Goal: Task Accomplishment & Management: Complete application form

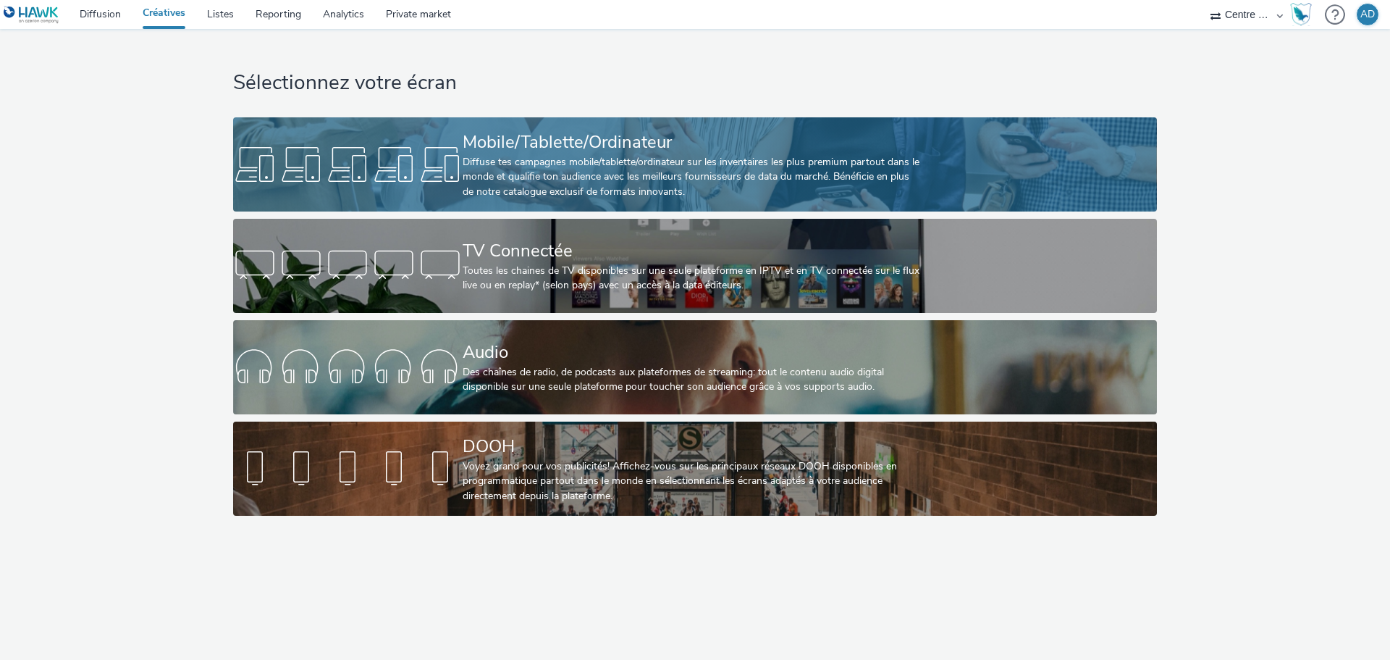
click at [534, 164] on div "Diffuse tes campagnes mobile/tablette/ordinateur sur les inventaires les plus p…" at bounding box center [692, 177] width 459 height 44
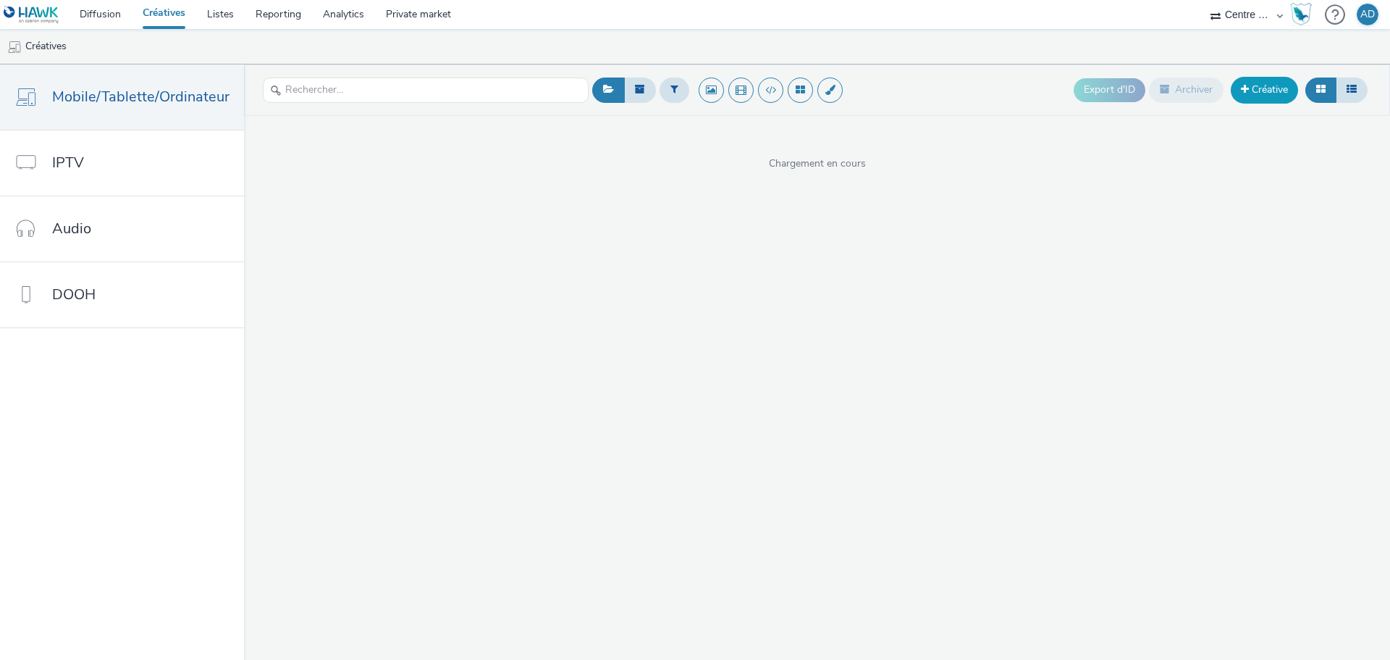
click at [1248, 82] on link "Créative" at bounding box center [1264, 90] width 67 height 26
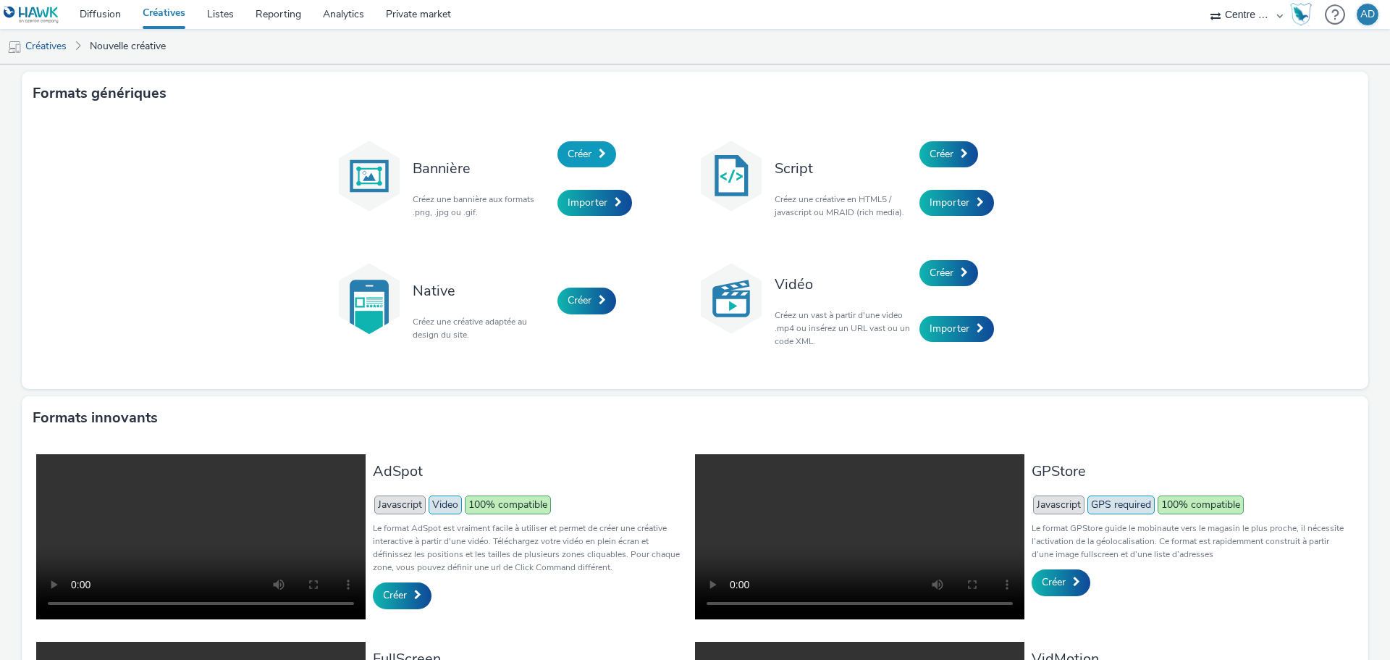
click at [574, 164] on link "Créer" at bounding box center [587, 154] width 59 height 26
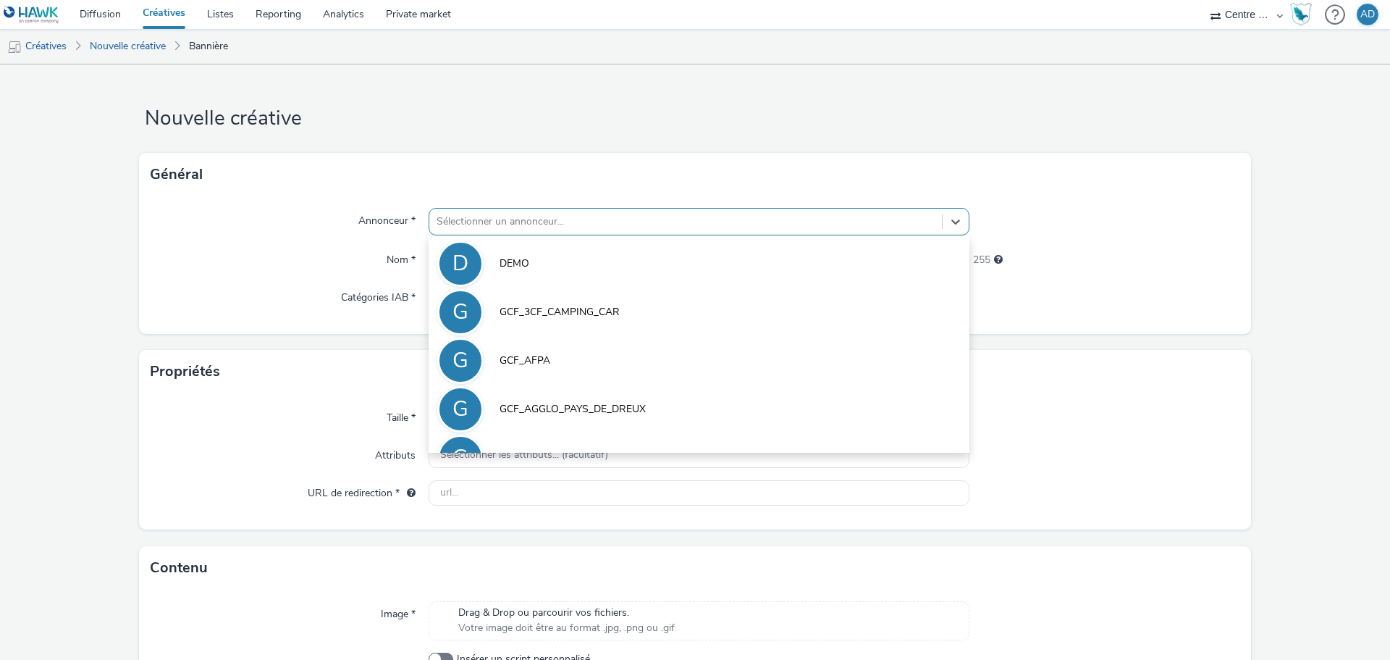
click at [542, 219] on div at bounding box center [686, 221] width 498 height 17
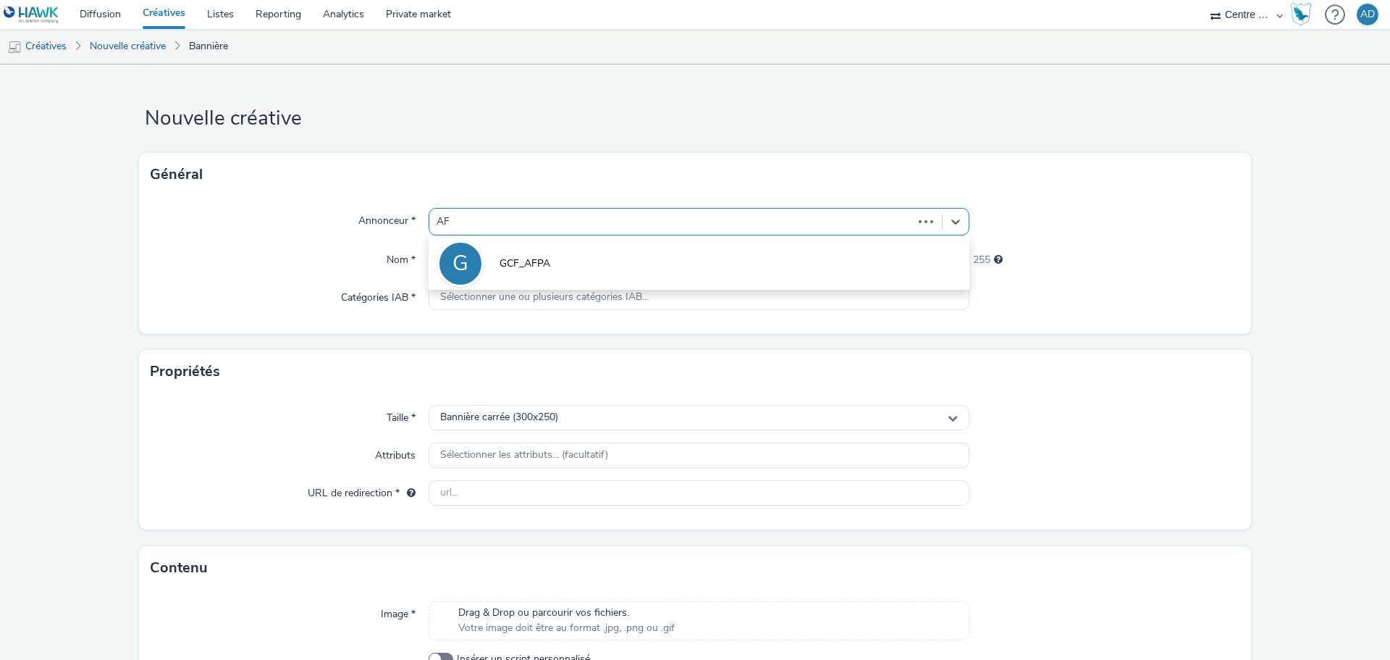
type input "AFP"
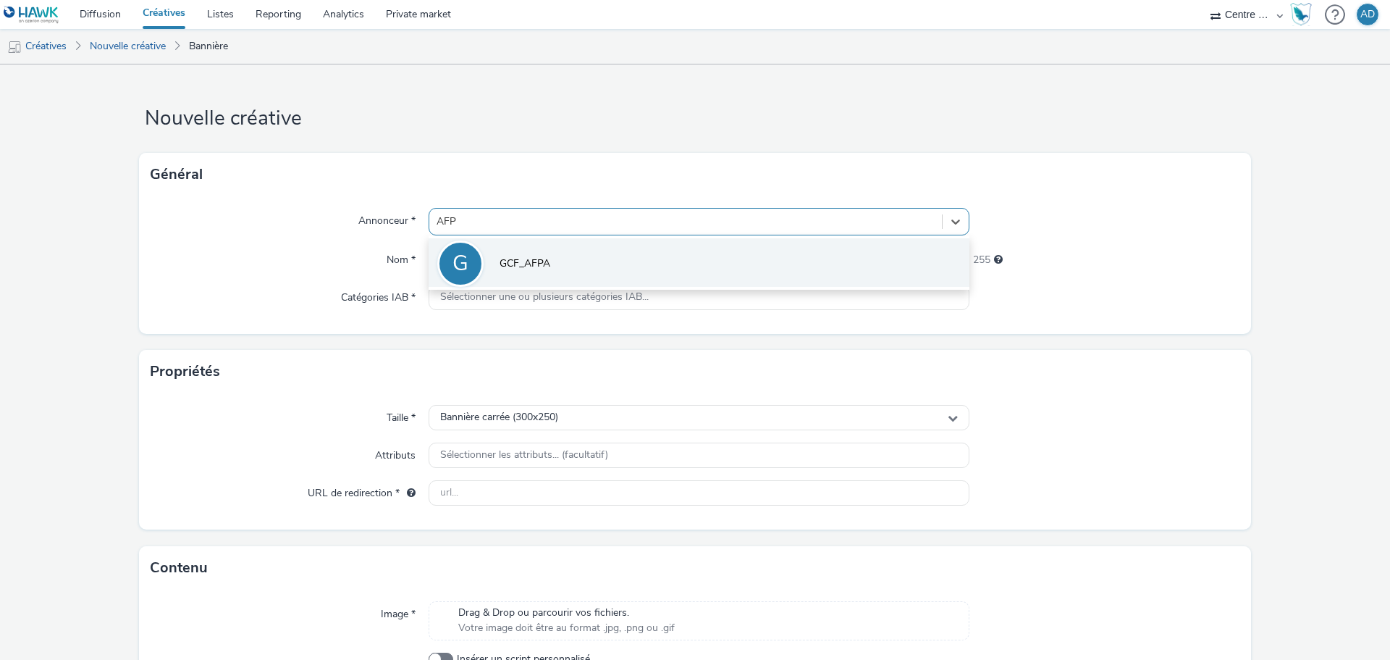
click at [543, 272] on li "G GCF_AFPA" at bounding box center [699, 262] width 541 height 49
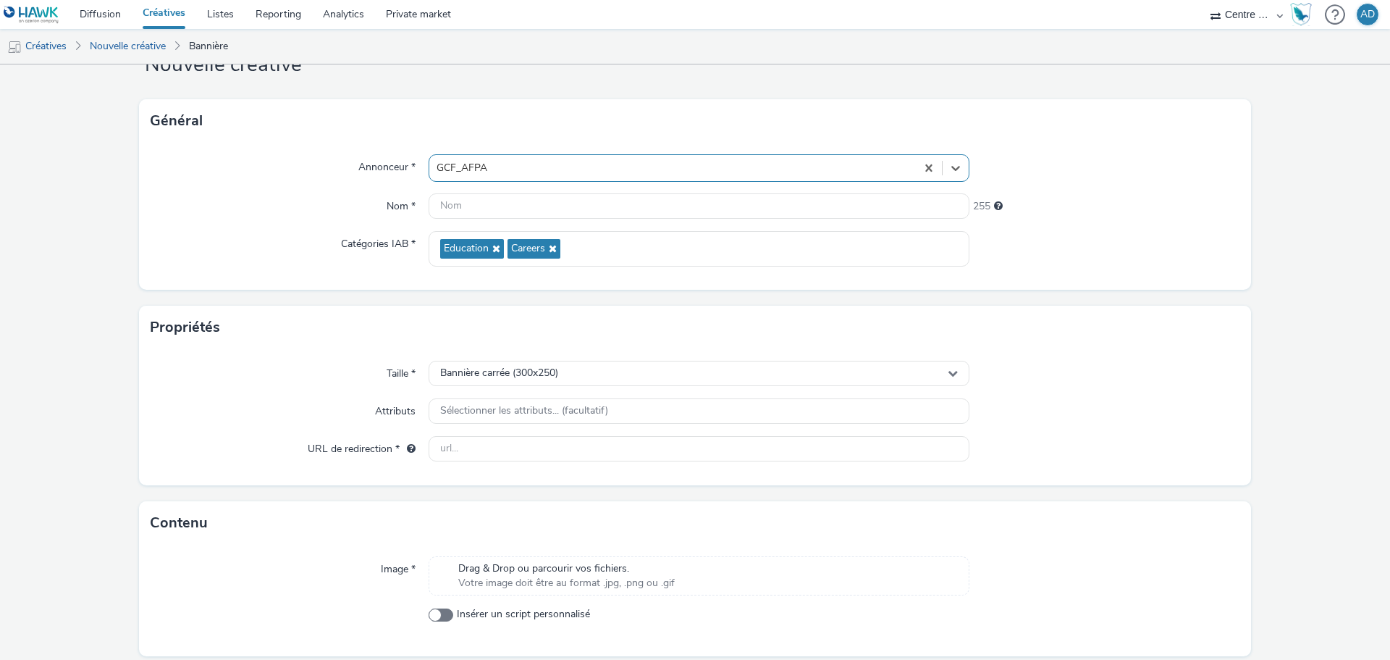
scroll to position [104, 0]
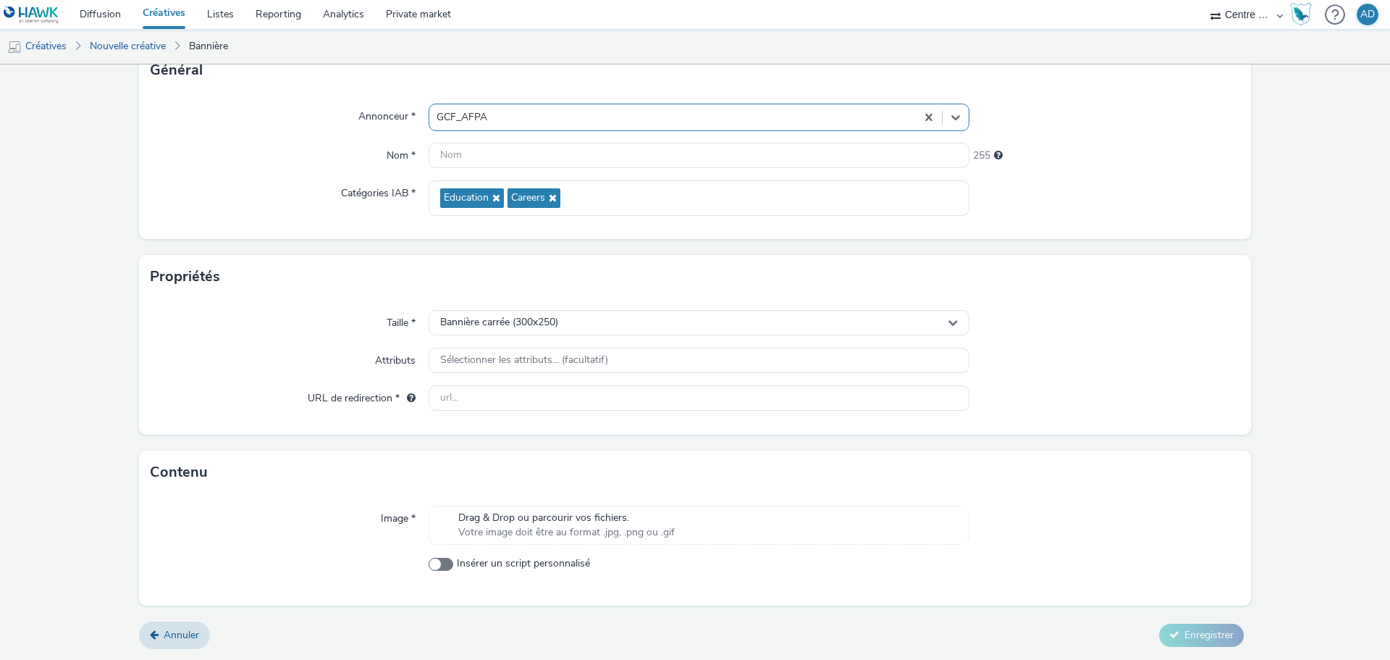
click at [542, 521] on span "Drag & Drop ou parcourir vos fichiers." at bounding box center [566, 518] width 217 height 14
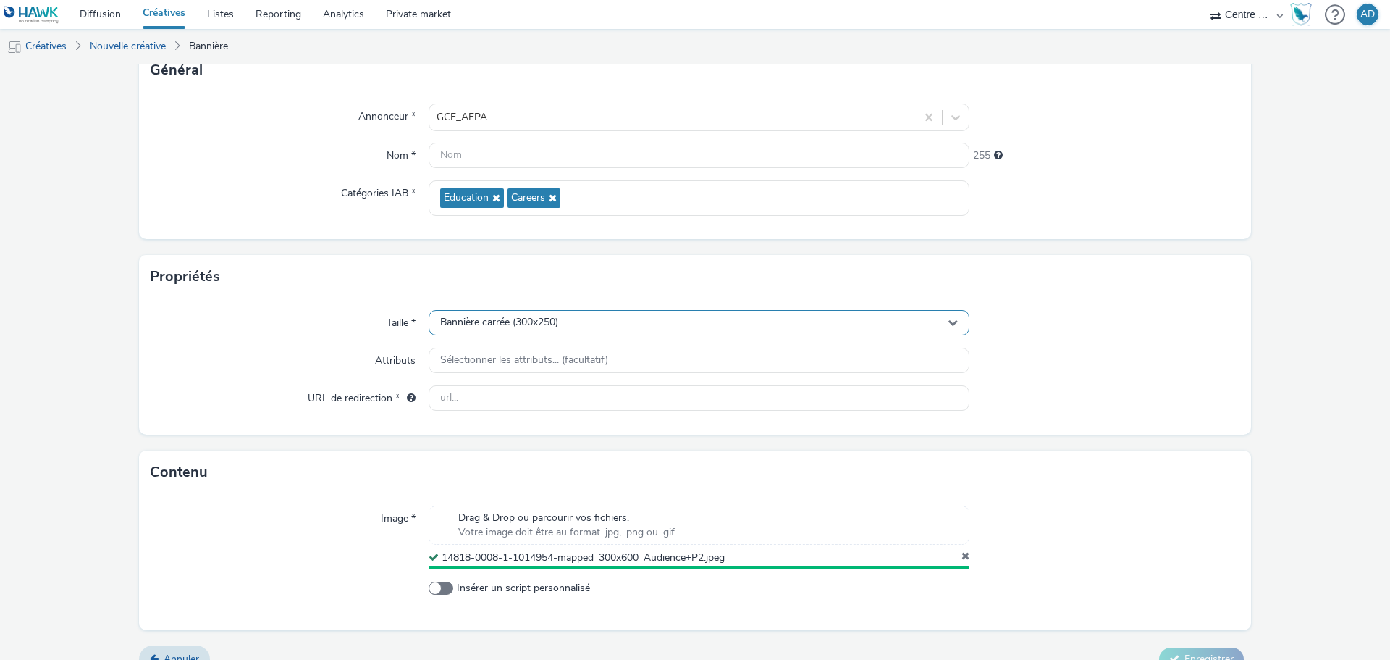
click at [602, 327] on div "Bannière carrée (300x250)" at bounding box center [699, 322] width 541 height 25
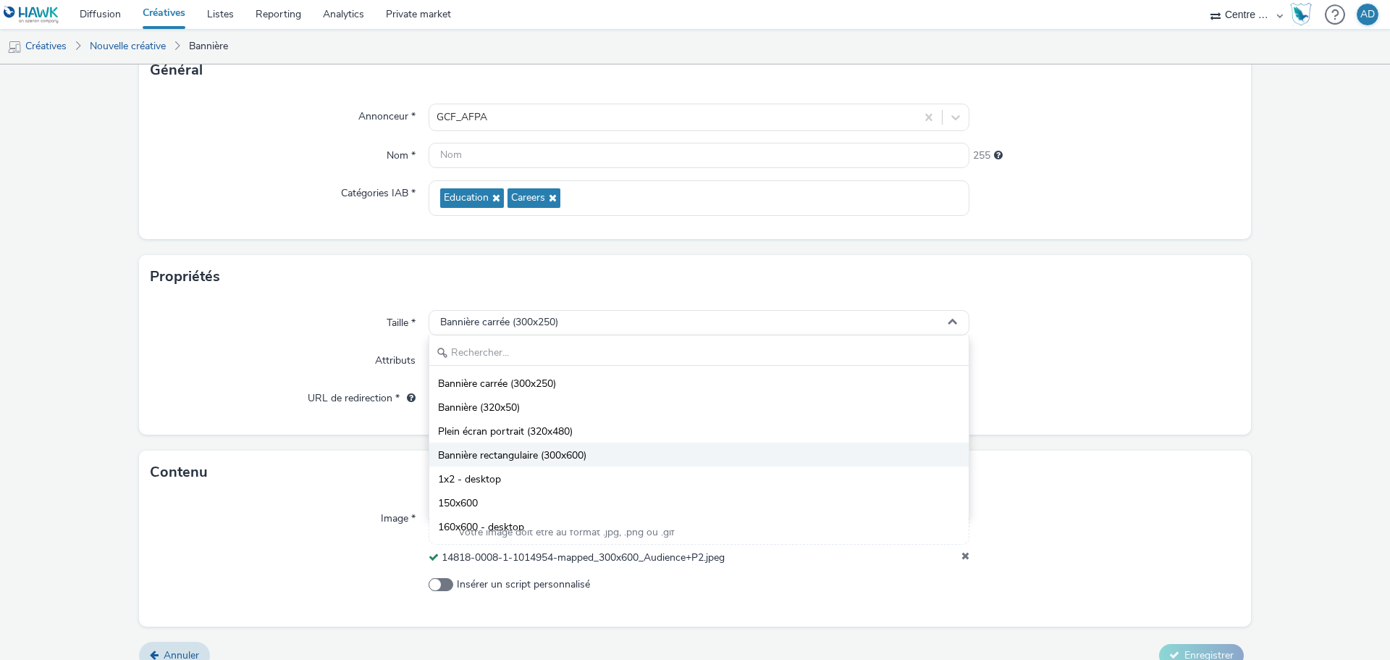
click at [555, 450] on span "Bannière rectangulaire (300x600)" at bounding box center [512, 455] width 148 height 14
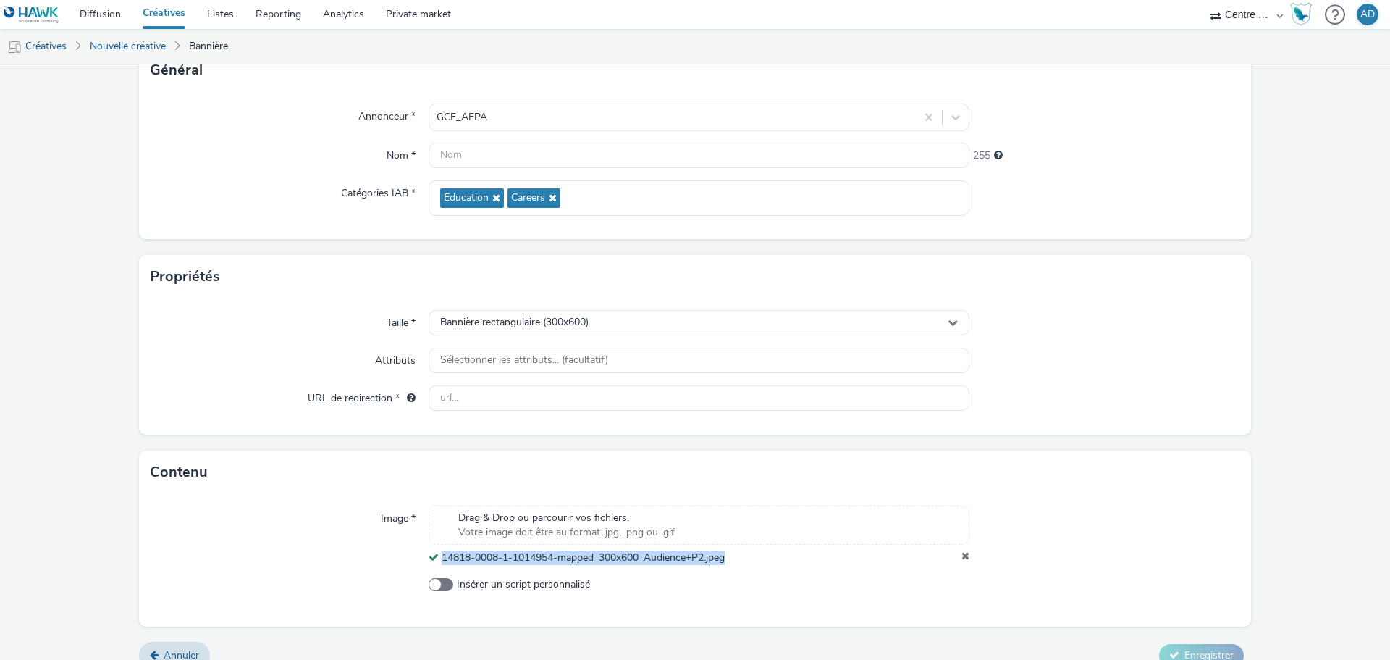
drag, startPoint x: 745, startPoint y: 560, endPoint x: 441, endPoint y: 566, distance: 304.2
click at [441, 566] on div "Image * Drag & Drop ou parcourir vos fichiers. Votre image doit être au format …" at bounding box center [695, 560] width 1112 height 132
copy span "14818-0008-1-1014954-mapped_300x600_Audience+P2.jpeg"
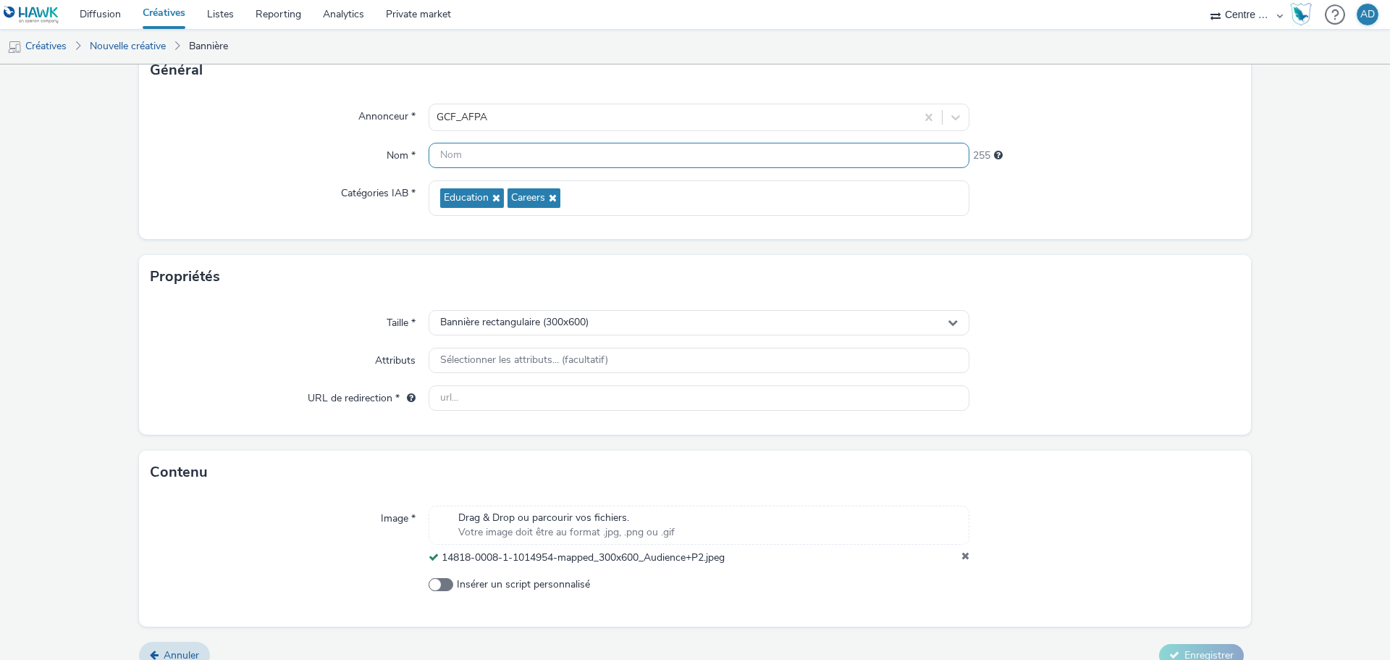
click at [482, 162] on input "text" at bounding box center [699, 155] width 541 height 25
paste input "14818-0008-1-1014954-mapped_300x600_Audience+P2.jpeg"
type input "14818-0008-1-1014954-mapped_300x600_Audience+P2.jpeg"
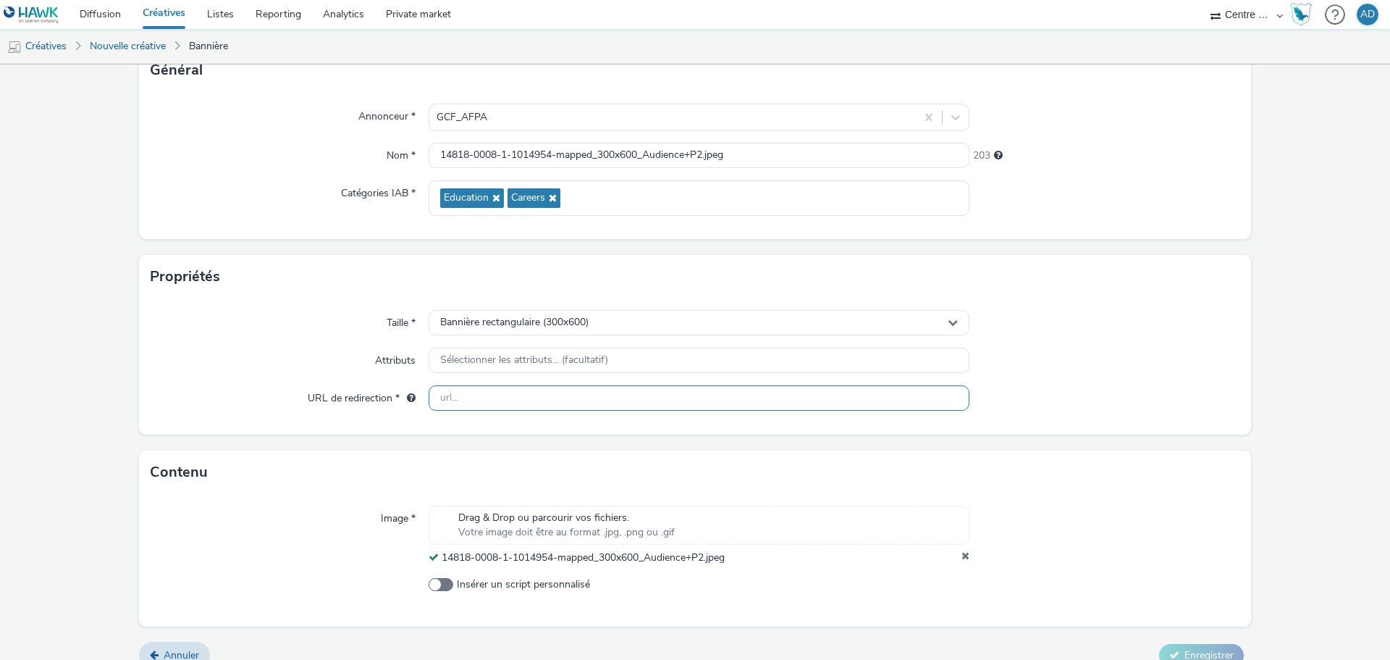
drag, startPoint x: 500, startPoint y: 397, endPoint x: 639, endPoint y: 377, distance: 141.1
click at [500, 397] on input "text" at bounding box center [699, 397] width 541 height 25
paste input "[URL][DOMAIN_NAME]"
type input "[URL][DOMAIN_NAME]"
click at [1151, 358] on div at bounding box center [1105, 361] width 271 height 26
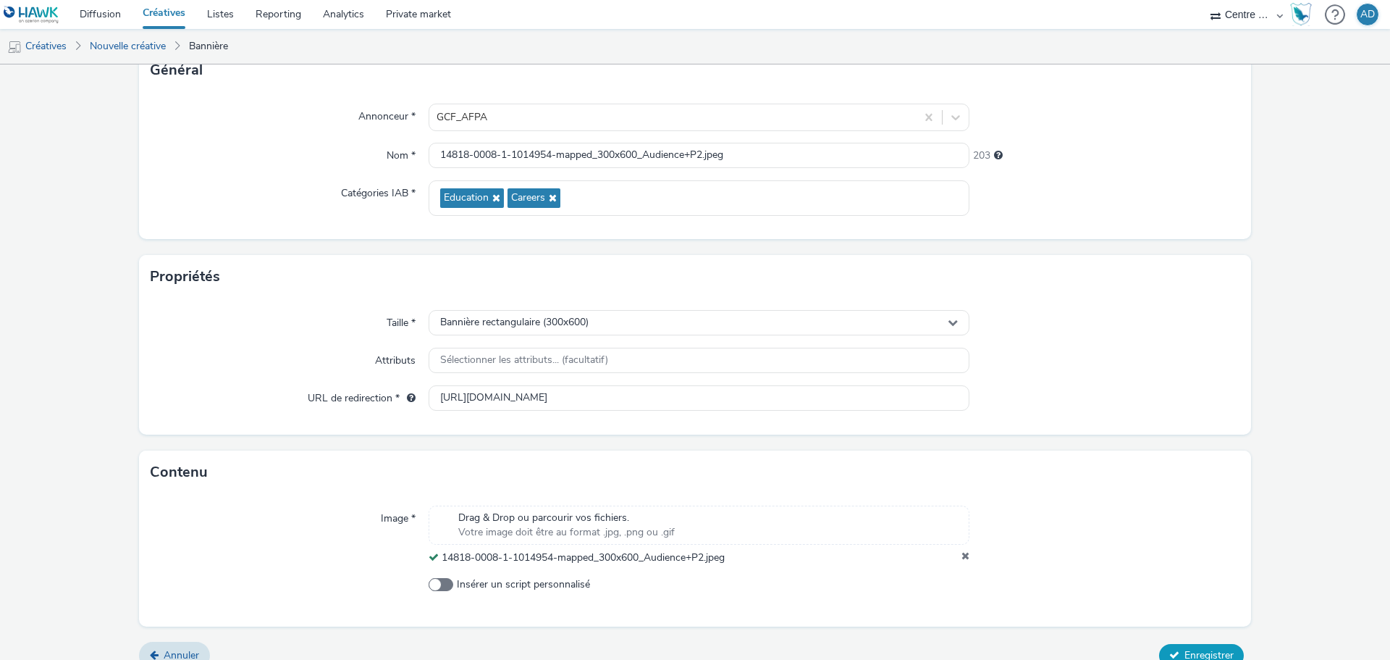
click at [1188, 647] on button "Enregistrer" at bounding box center [1201, 655] width 85 height 23
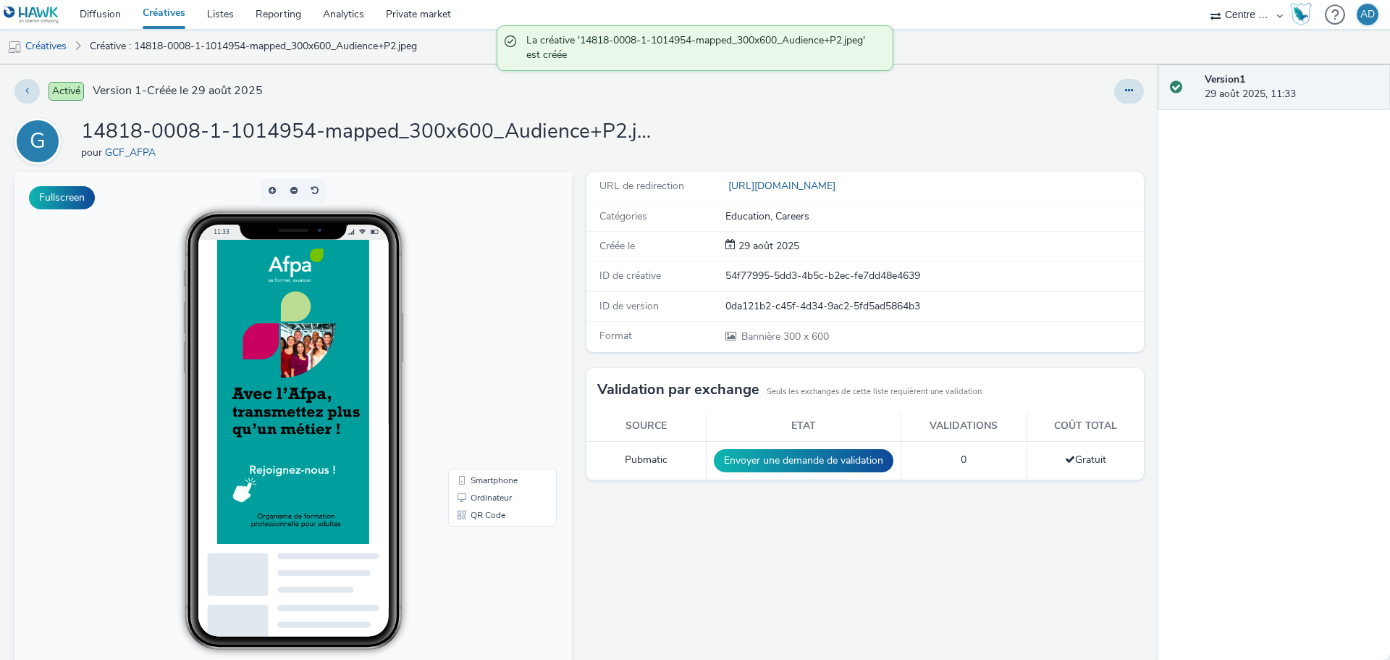
click at [789, 474] on td "Envoyer une demande de validation" at bounding box center [803, 460] width 195 height 38
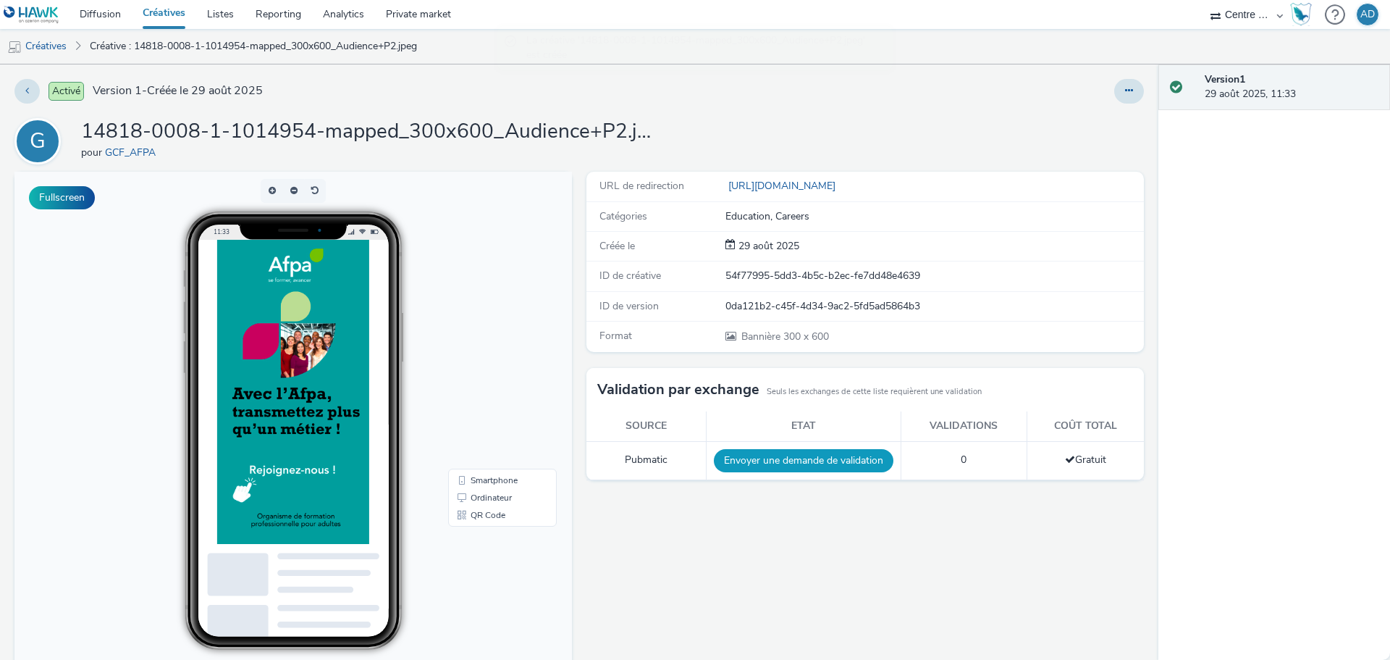
click at [805, 467] on button "Envoyer une demande de validation" at bounding box center [804, 460] width 180 height 23
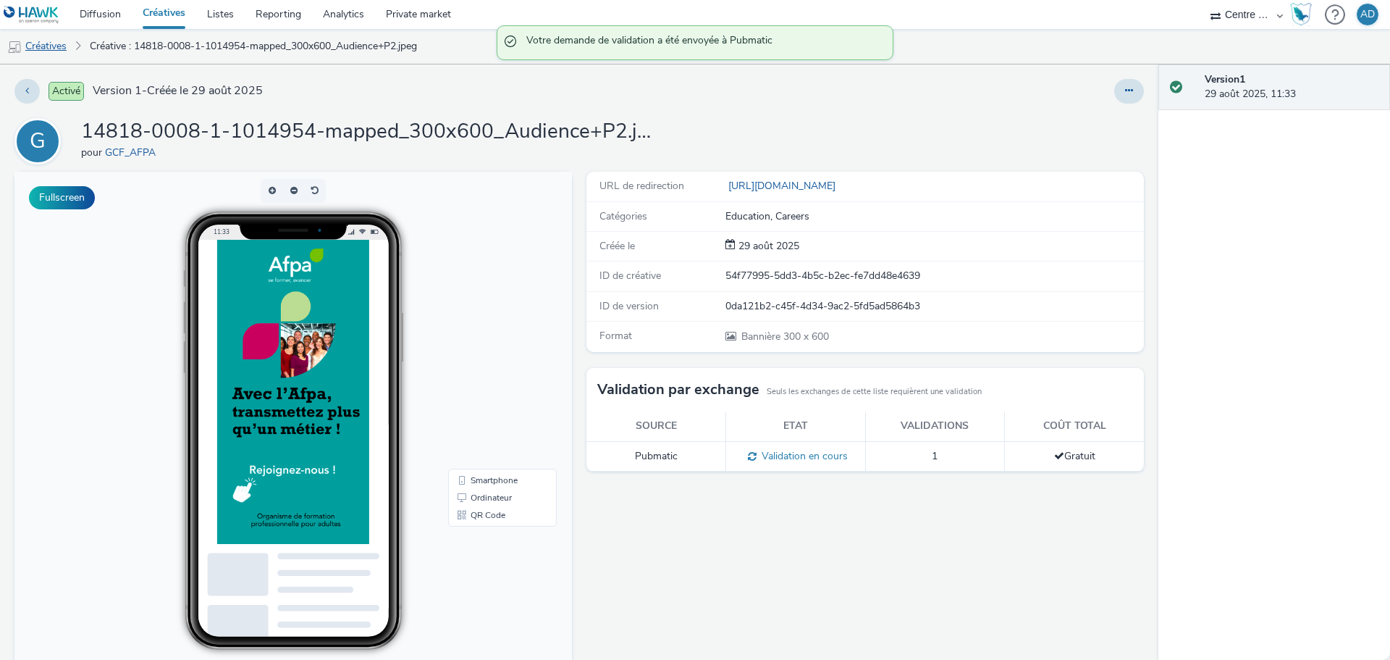
click at [22, 51] on link "Créatives" at bounding box center [37, 46] width 74 height 35
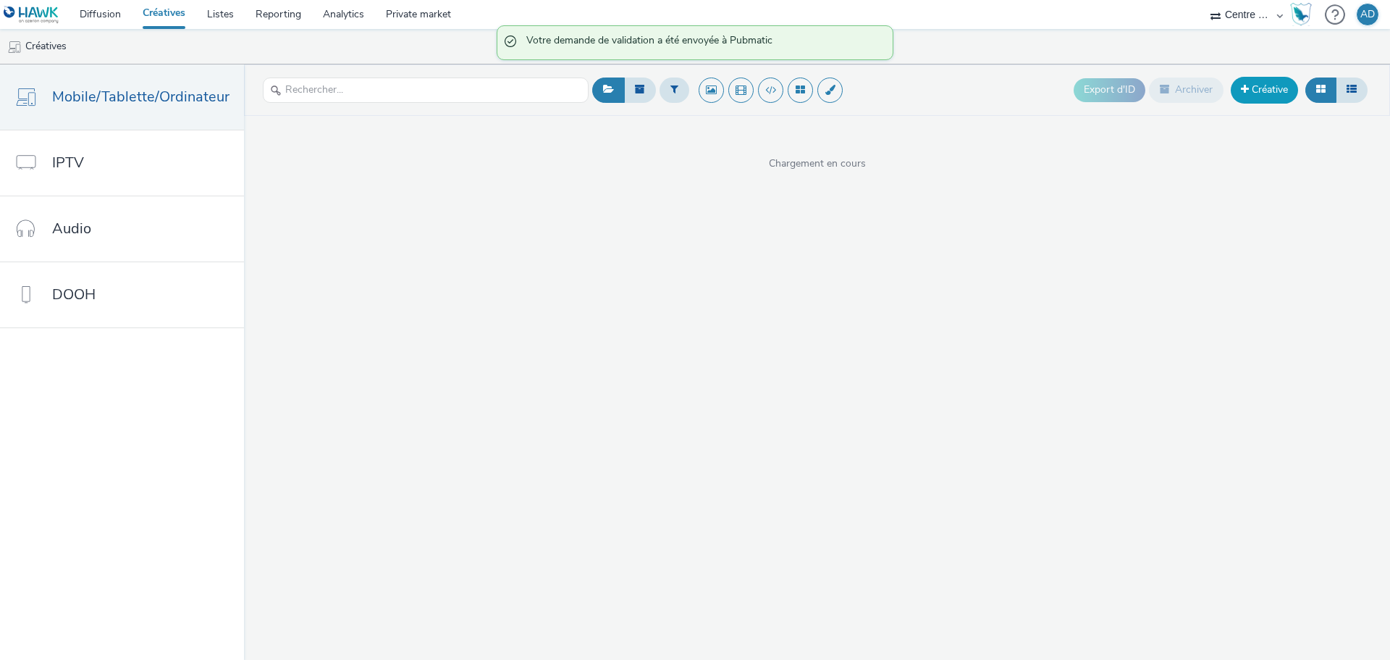
click at [1270, 93] on link "Créative" at bounding box center [1264, 90] width 67 height 26
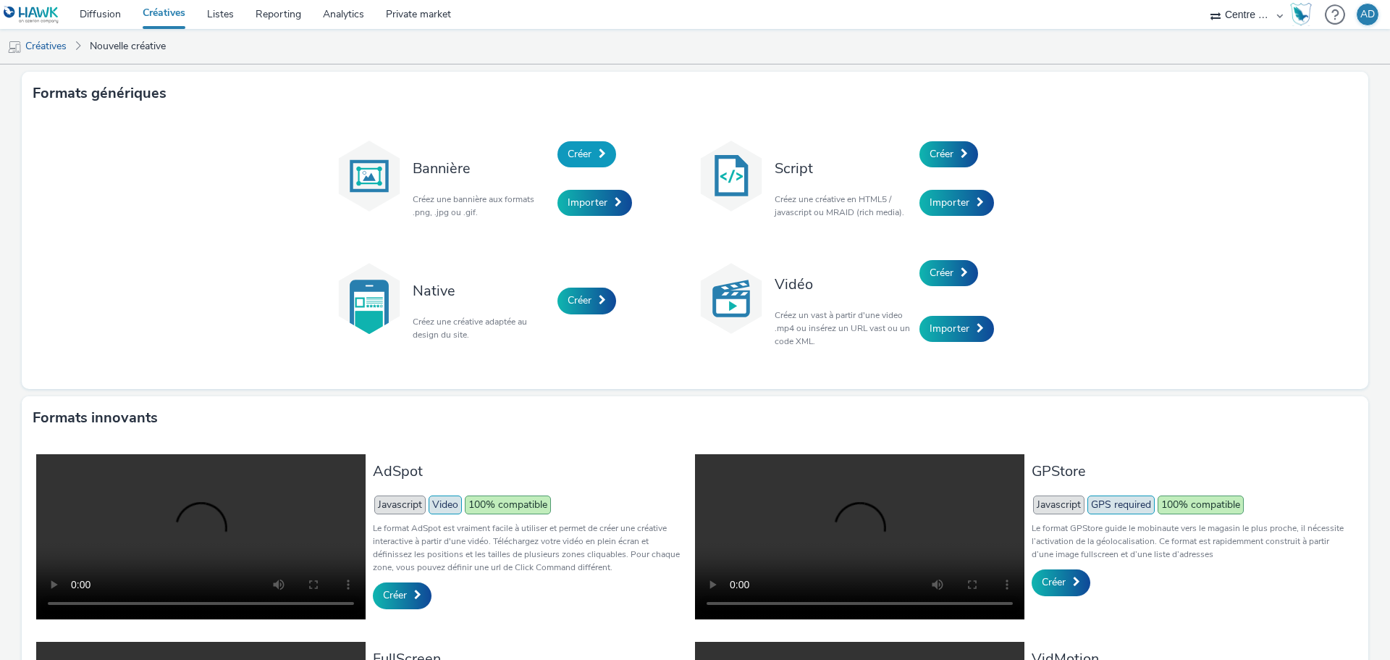
click at [581, 148] on span "Créer" at bounding box center [580, 154] width 24 height 14
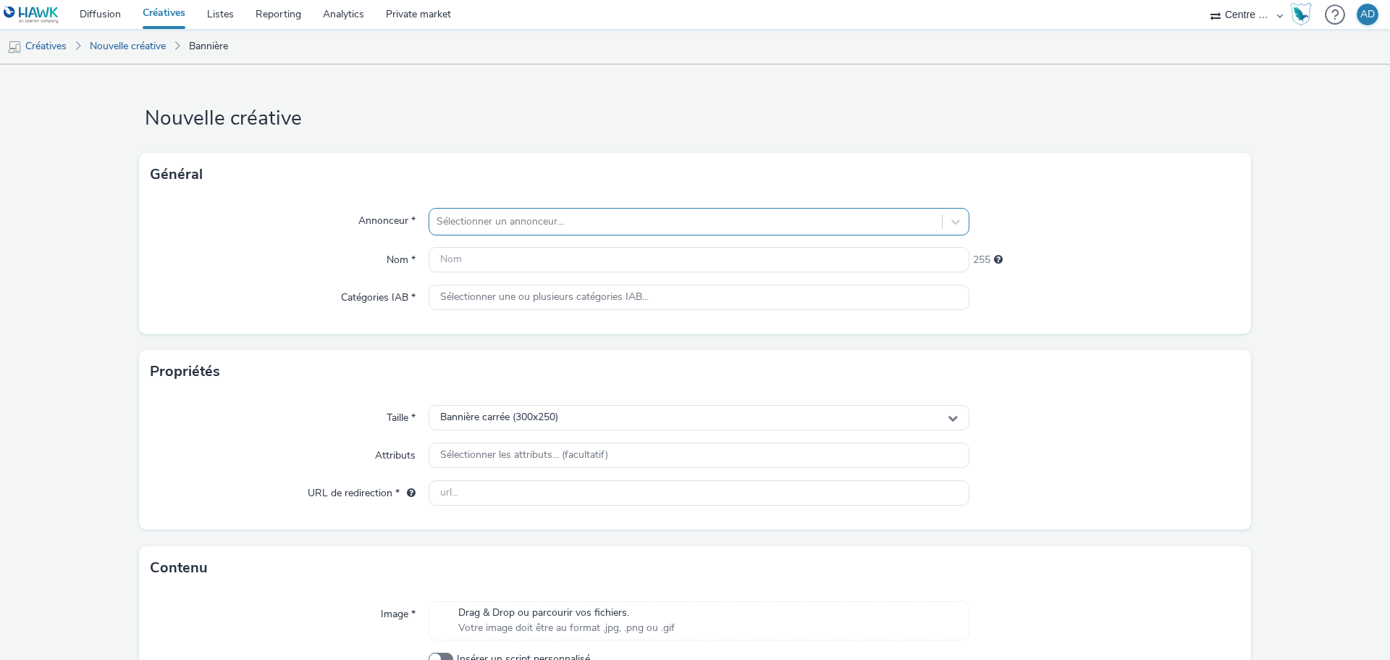
click at [486, 220] on div at bounding box center [686, 221] width 498 height 17
type input "AFPA"
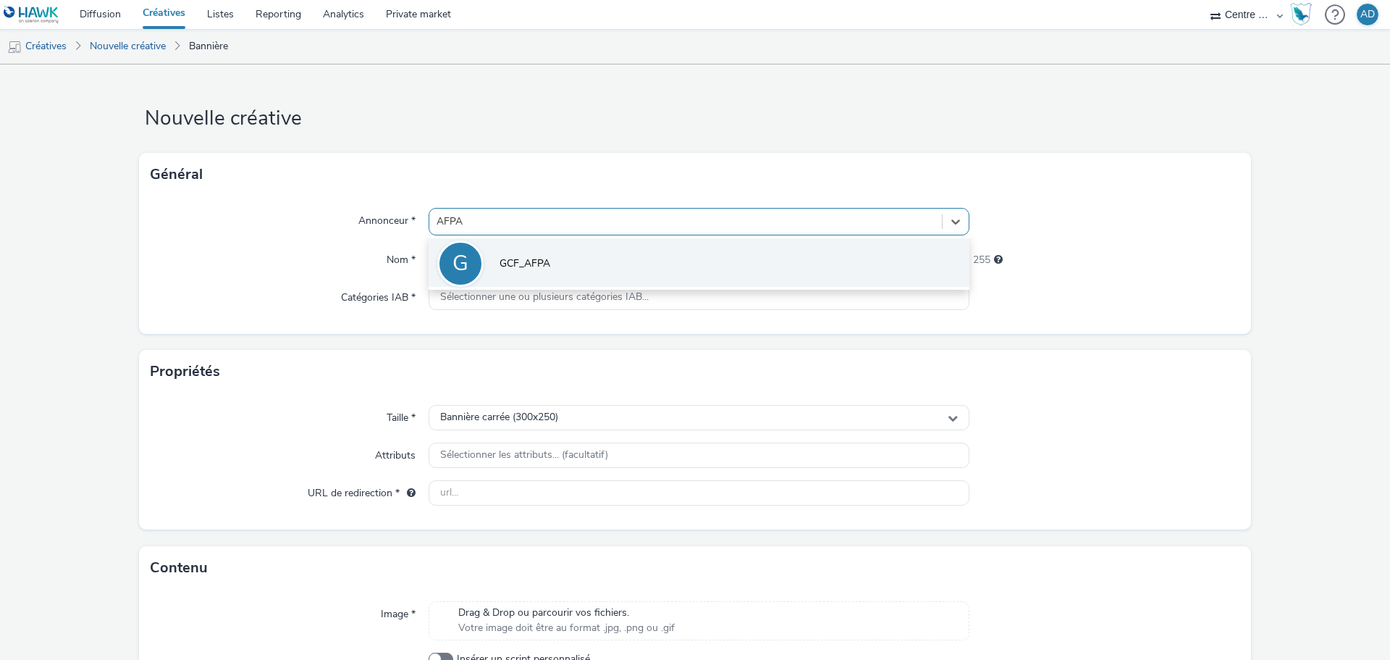
click at [504, 259] on span "GCF_AFPA" at bounding box center [525, 263] width 51 height 14
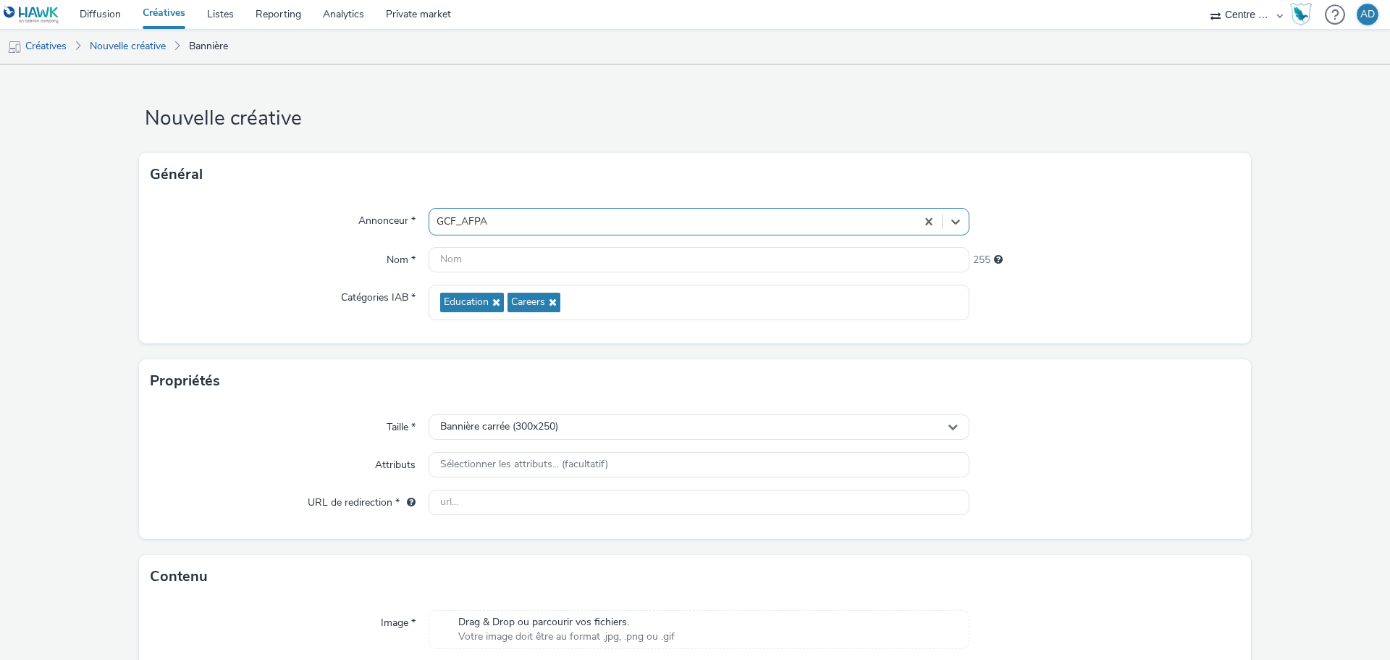
click at [550, 450] on div "Taille * Bannière carrée (300x250) Attributs Sélectionner les attributs... (fac…" at bounding box center [695, 471] width 1112 height 136
click at [551, 430] on span "Bannière carrée (300x250)" at bounding box center [499, 427] width 118 height 12
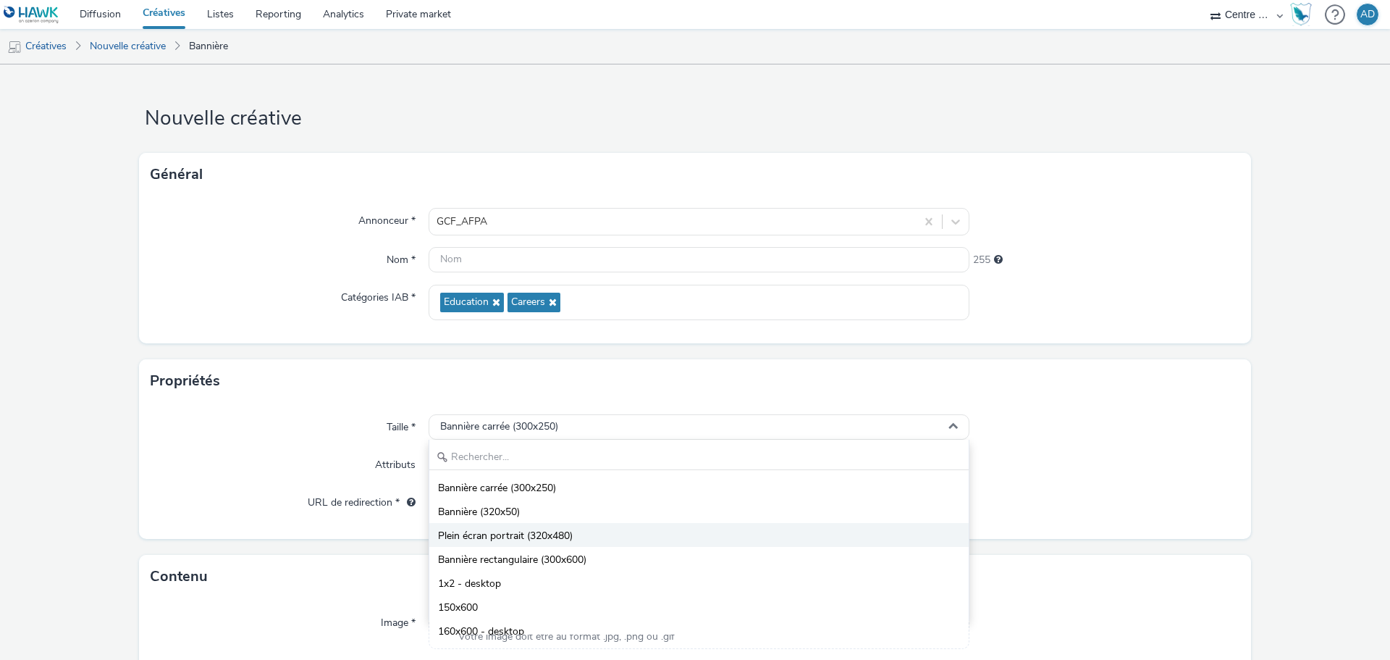
click at [573, 531] on li "Plein écran portrait (320x480)" at bounding box center [698, 535] width 539 height 24
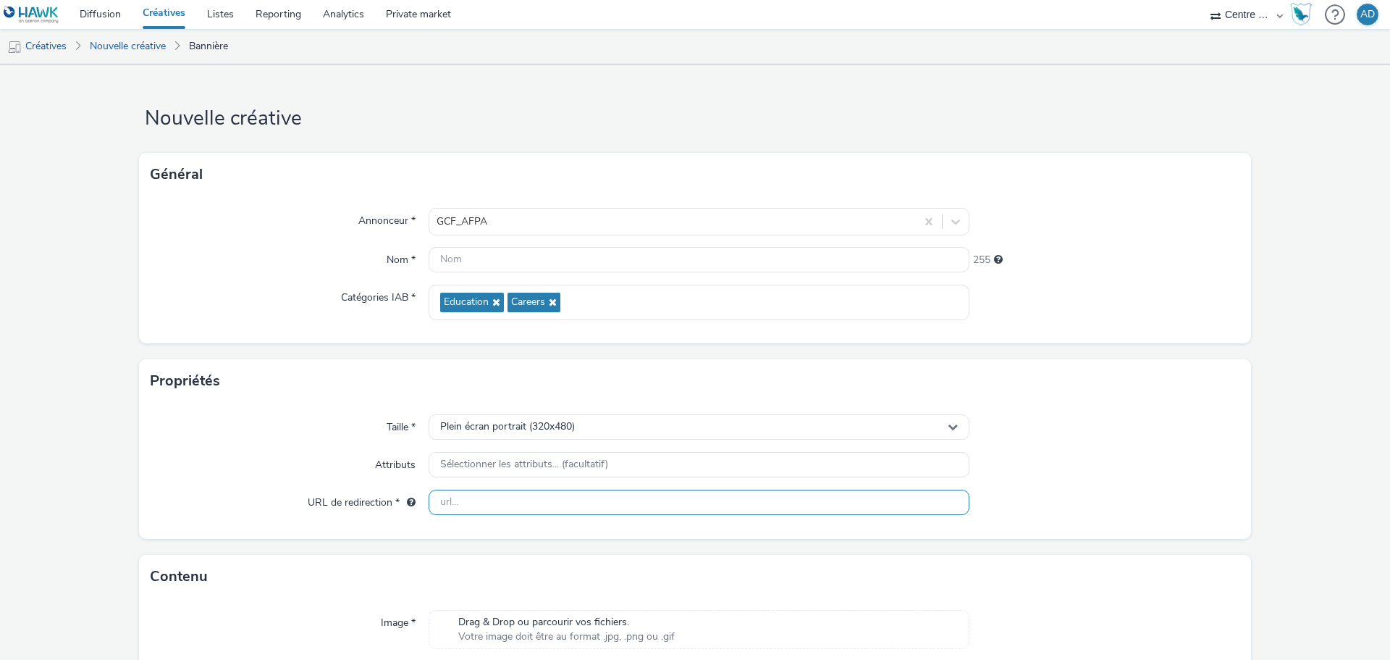
scroll to position [104, 0]
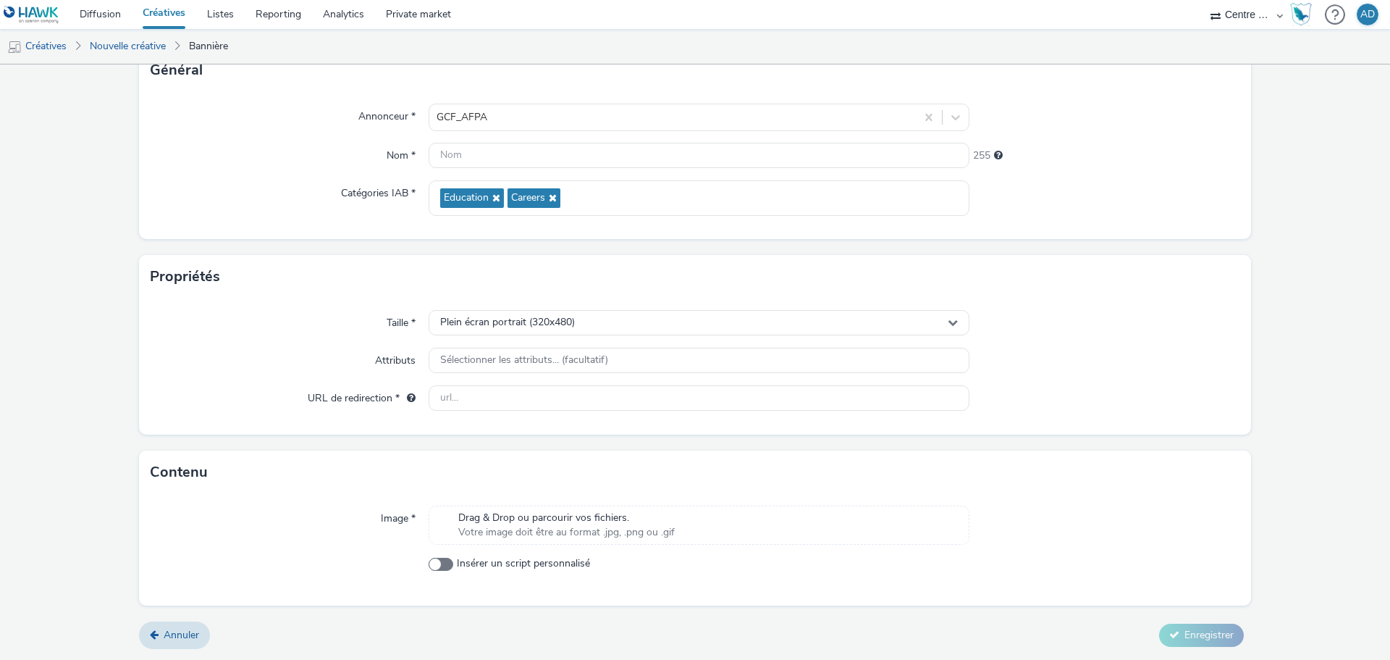
click at [534, 535] on span "Votre image doit être au format .jpg, .png ou .gif" at bounding box center [566, 532] width 217 height 14
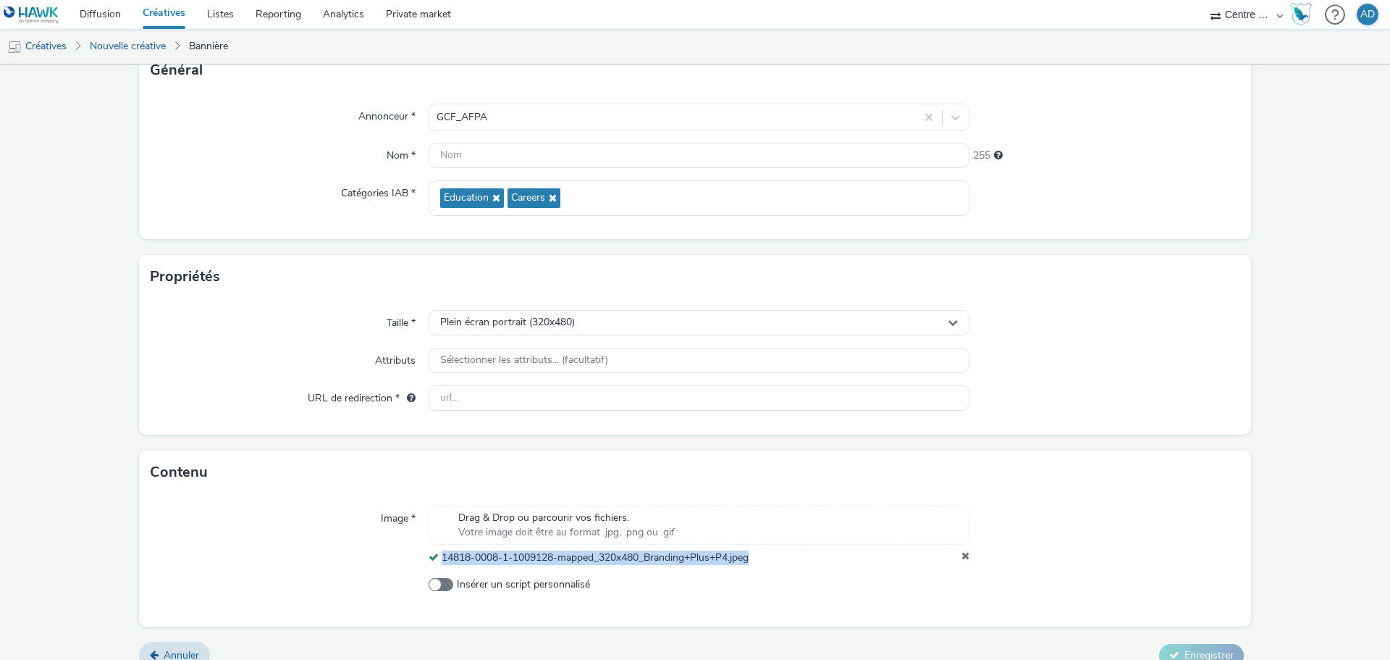
drag, startPoint x: 763, startPoint y: 563, endPoint x: 440, endPoint y: 553, distance: 323.1
click at [440, 553] on div "14818-0008-1-1009128-mapped_320x480_Branding+Plus+P4.jpeg" at bounding box center [699, 557] width 541 height 14
copy span "14818-0008-1-1009128-mapped_320x480_Branding+Plus+P4.jpeg"
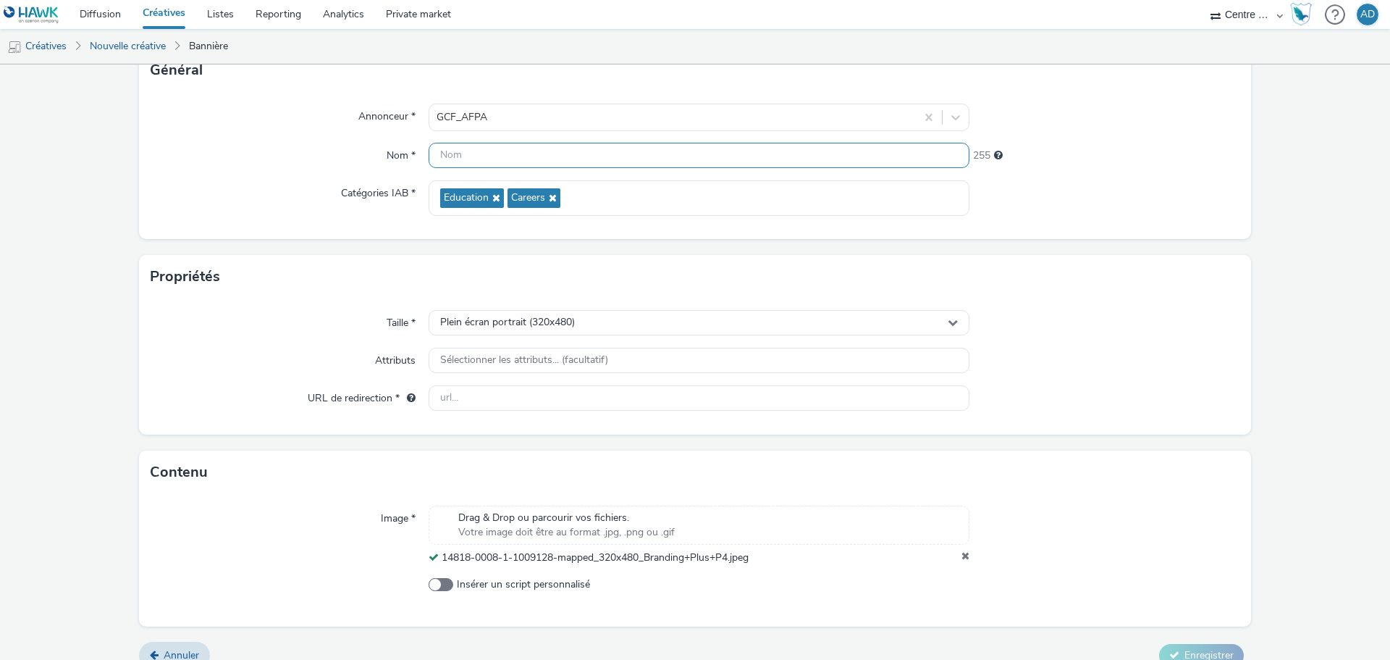
click at [545, 162] on input "text" at bounding box center [699, 155] width 541 height 25
paste input "14818-0008-1-1009128-mapped_320x480_Branding+Plus+P4.jpeg"
type input "14818-0008-1-1009128-mapped_320x480_Branding+Plus+P4.jpeg"
click at [1167, 316] on div at bounding box center [1105, 323] width 271 height 26
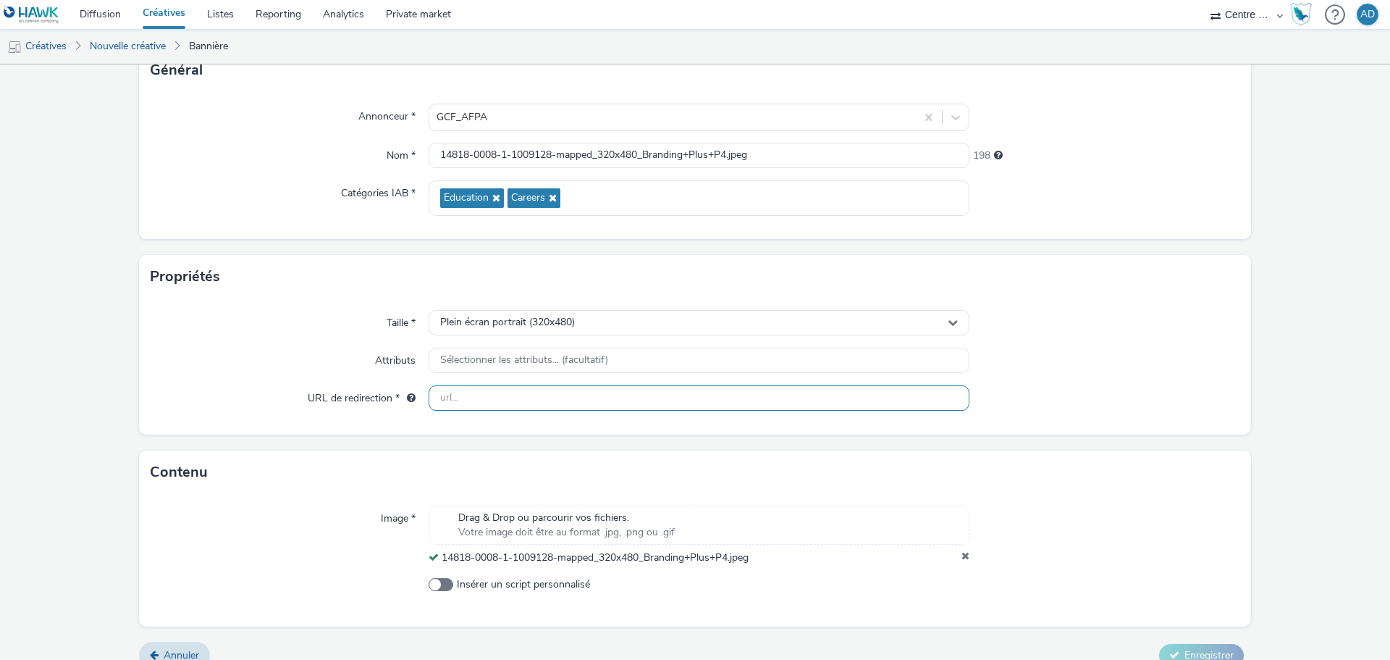
drag, startPoint x: 707, startPoint y: 377, endPoint x: 702, endPoint y: 390, distance: 13.7
click at [705, 377] on div "Taille * Plein écran portrait (320x480) Attributs Sélectionner les attributs...…" at bounding box center [695, 366] width 1112 height 136
drag, startPoint x: 699, startPoint y: 401, endPoint x: 730, endPoint y: 395, distance: 31.7
click at [699, 401] on input "text" at bounding box center [699, 397] width 541 height 25
paste input "[URL][DOMAIN_NAME]"
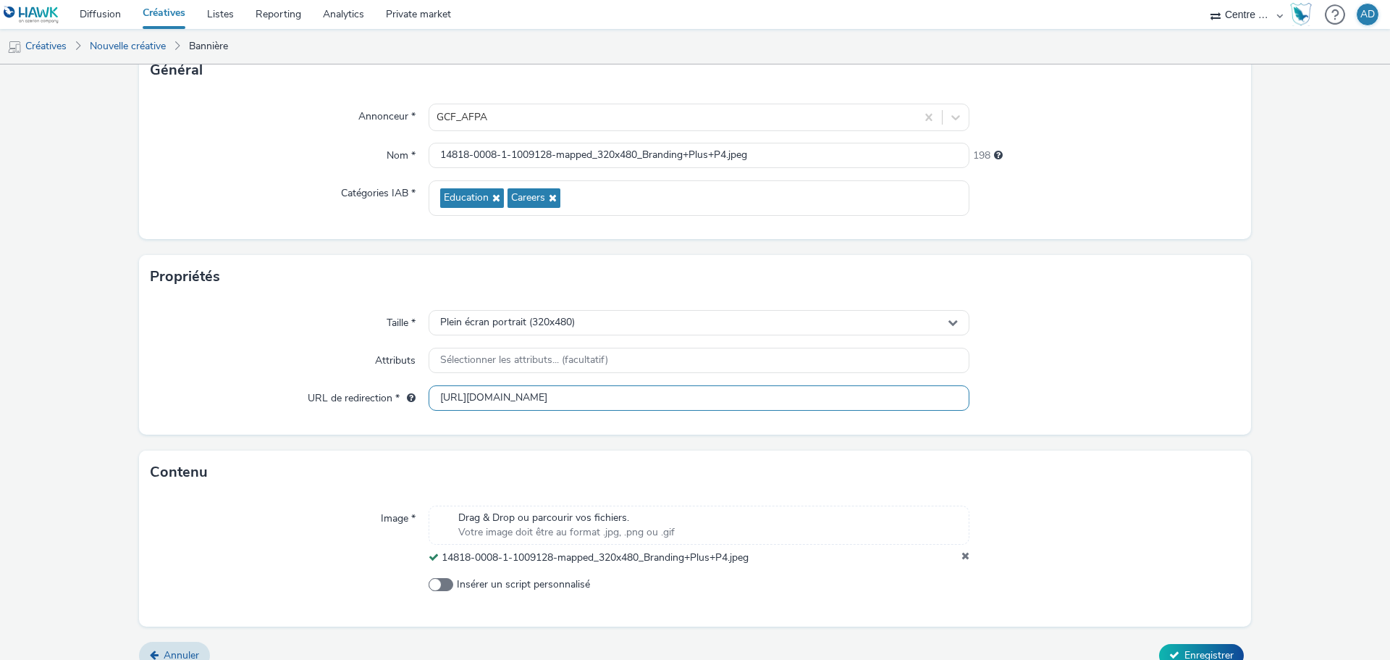
type input "[URL][DOMAIN_NAME]"
click at [1217, 395] on div at bounding box center [1105, 398] width 271 height 26
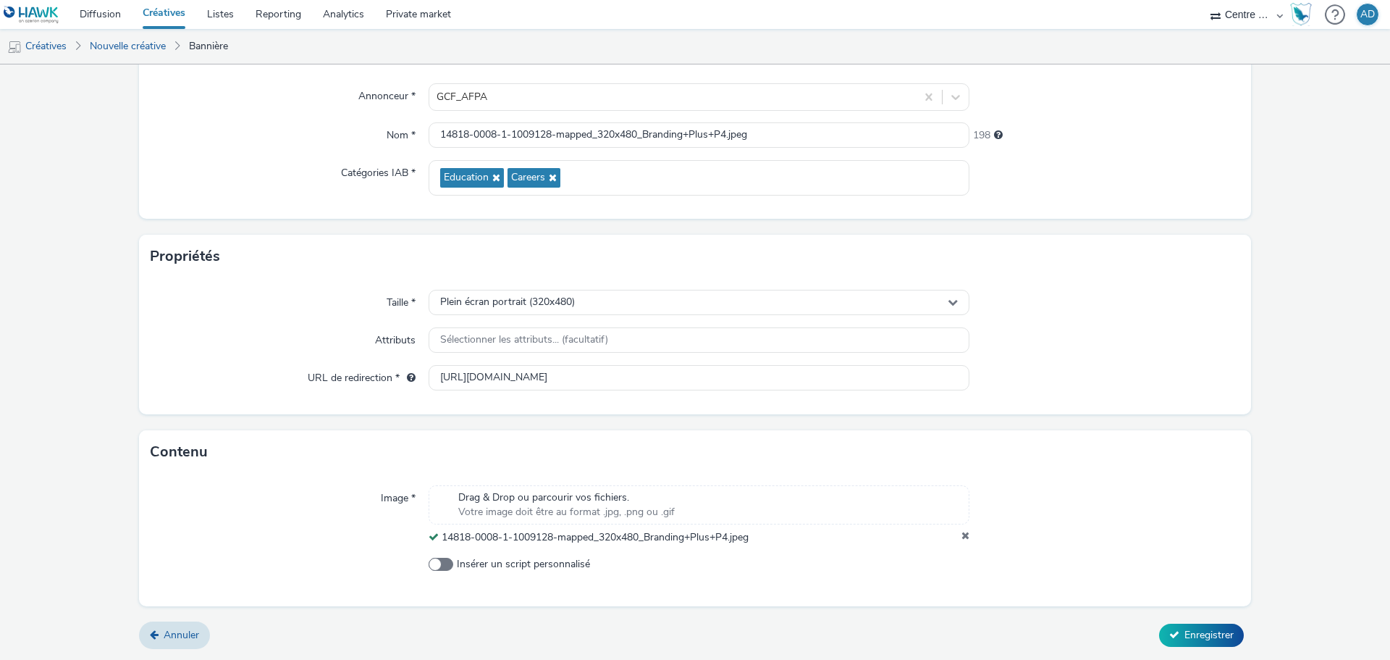
click at [1197, 623] on div "Annuler Enregistrer" at bounding box center [695, 635] width 1112 height 26
click at [1197, 626] on button "Enregistrer" at bounding box center [1201, 634] width 85 height 23
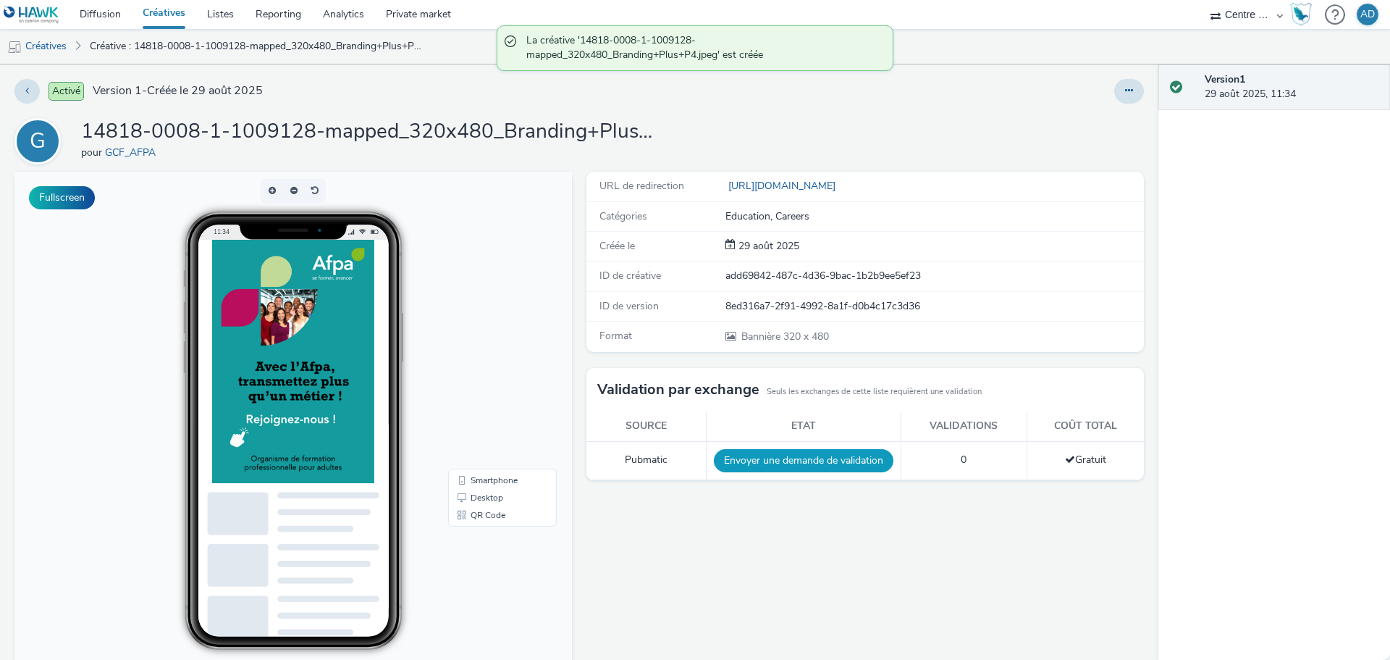
click at [786, 461] on button "Envoyer une demande de validation" at bounding box center [804, 460] width 180 height 23
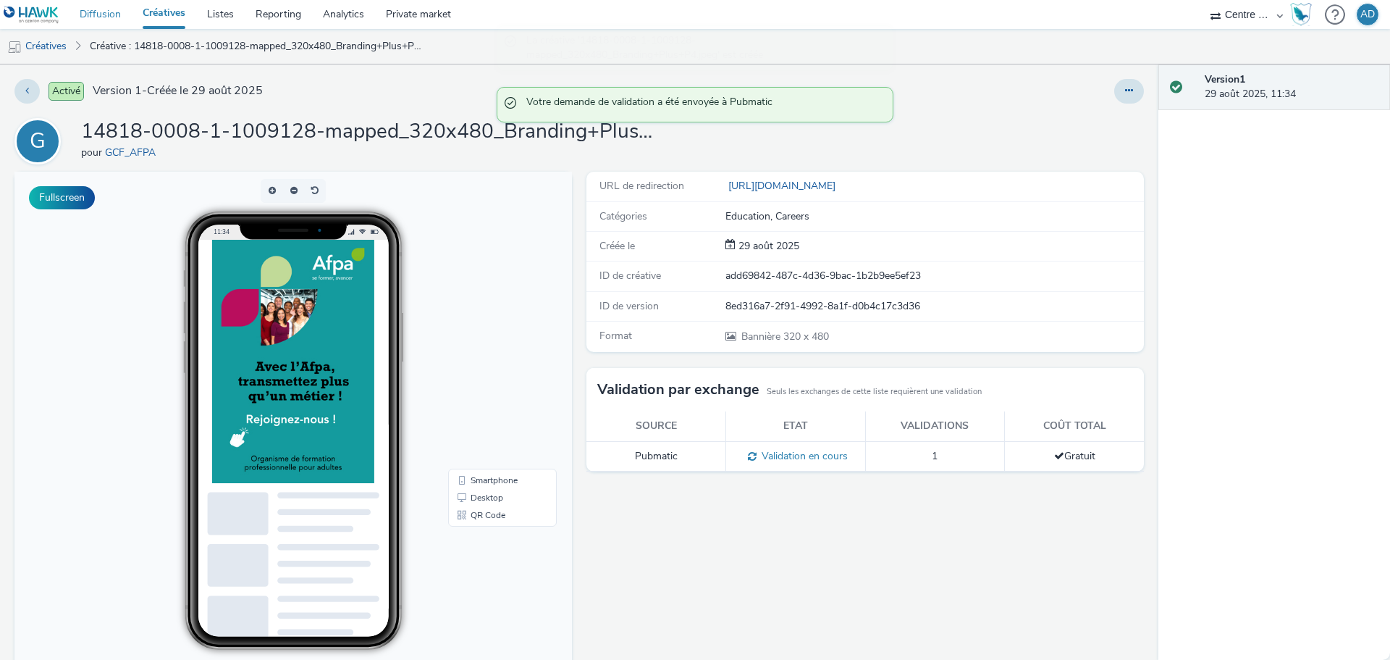
click at [114, 8] on link "Diffusion" at bounding box center [100, 14] width 63 height 29
